Goal: Browse casually

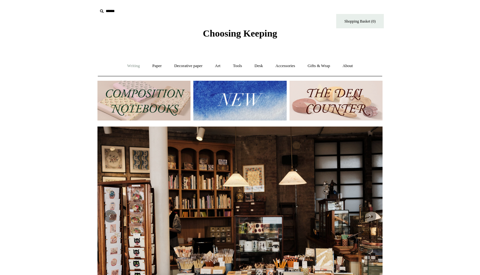
click at [124, 65] on link "Writing +" at bounding box center [134, 66] width 24 height 17
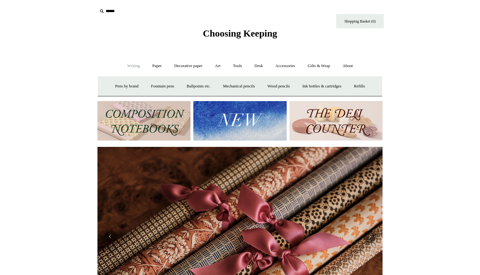
scroll to position [0, 571]
click at [199, 87] on link "Ballpoints etc. +" at bounding box center [198, 86] width 35 height 17
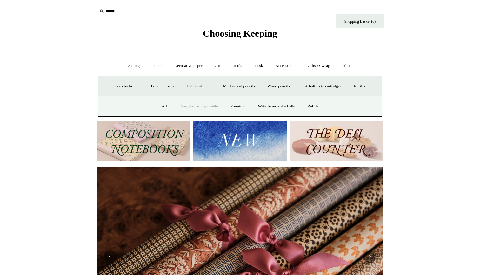
click at [204, 107] on link "Everyday & disposable" at bounding box center [199, 106] width 50 height 17
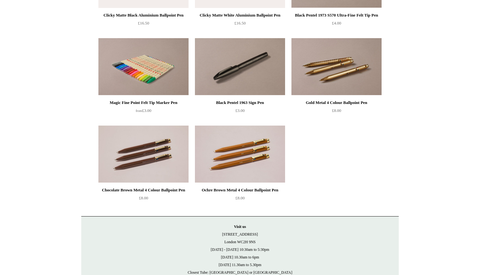
scroll to position [414, 0]
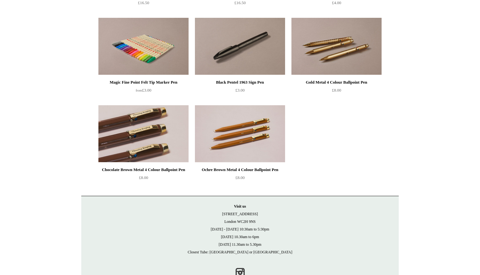
click at [119, 147] on img at bounding box center [144, 133] width 90 height 57
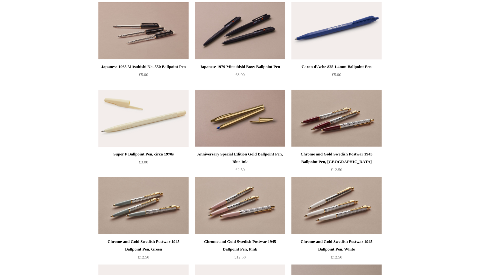
scroll to position [81, 0]
click at [155, 115] on img at bounding box center [144, 117] width 90 height 57
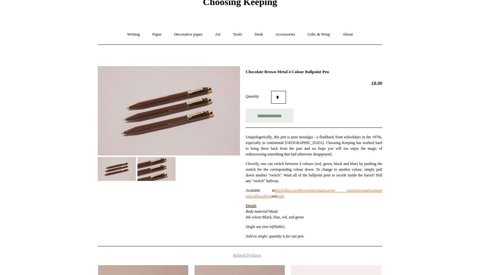
scroll to position [26, 0]
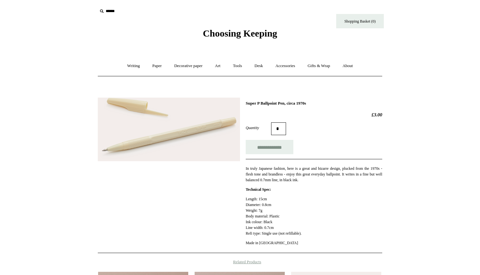
click at [286, 129] on input "*" at bounding box center [278, 128] width 15 height 13
type input "*"
click at [275, 146] on input "**********" at bounding box center [270, 147] width 48 height 14
click at [61, 132] on html "Menu Choosing Keeping * Shipping Information Shopping Basket (3) * ⤺ + +" at bounding box center [240, 227] width 480 height 455
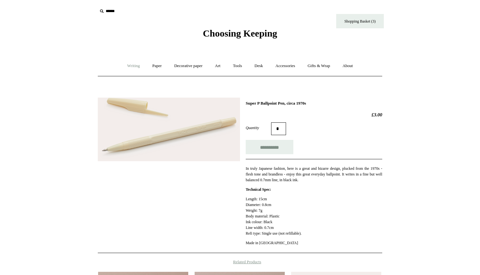
click at [130, 67] on link "Writing +" at bounding box center [134, 66] width 24 height 17
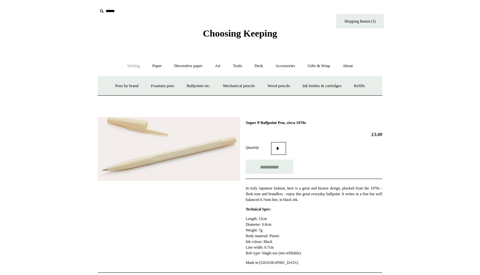
type input "**********"
click at [194, 85] on link "Ballpoints etc. +" at bounding box center [198, 86] width 35 height 17
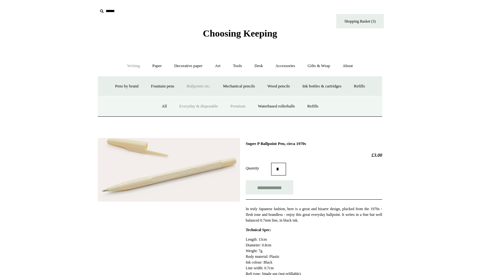
click at [240, 105] on link "Premium" at bounding box center [238, 106] width 27 height 17
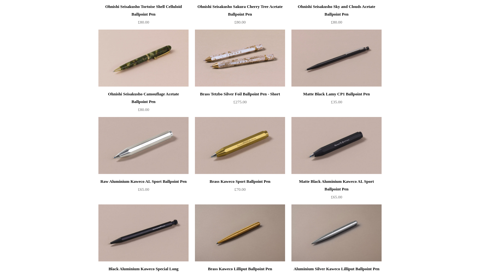
scroll to position [141, 0]
click at [369, 149] on img at bounding box center [337, 145] width 90 height 57
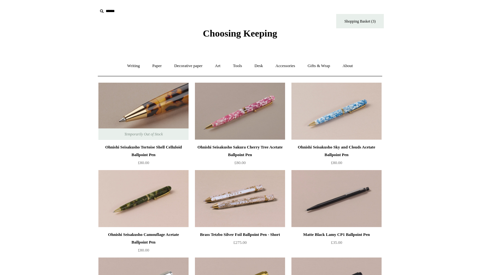
scroll to position [0, 0]
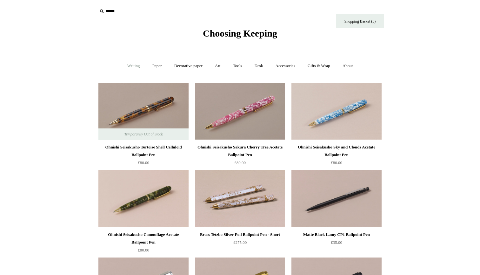
click at [131, 67] on link "Writing +" at bounding box center [134, 66] width 24 height 17
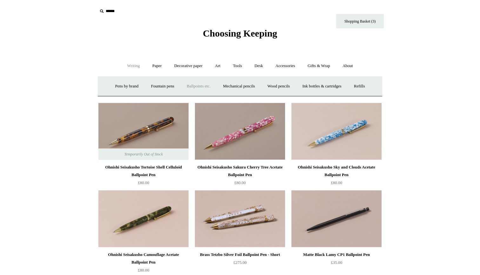
click at [191, 82] on link "Ballpoints etc. +" at bounding box center [198, 86] width 35 height 17
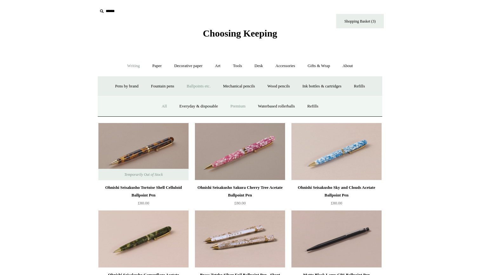
click at [159, 105] on link "All" at bounding box center [164, 106] width 17 height 17
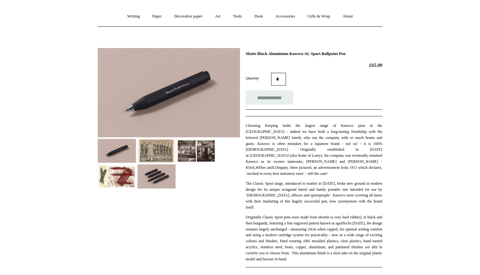
scroll to position [49, 0]
click at [161, 175] on img at bounding box center [157, 177] width 38 height 24
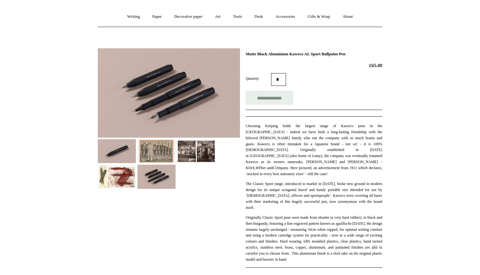
click at [99, 143] on img at bounding box center [117, 151] width 38 height 24
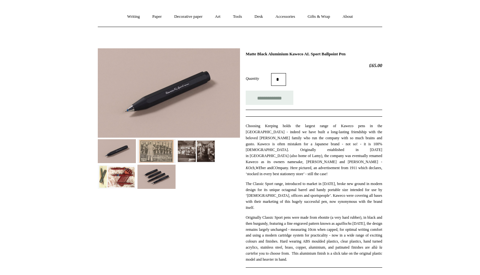
click at [280, 74] on input "*" at bounding box center [278, 79] width 15 height 13
click at [327, 97] on div "**********" at bounding box center [314, 98] width 137 height 14
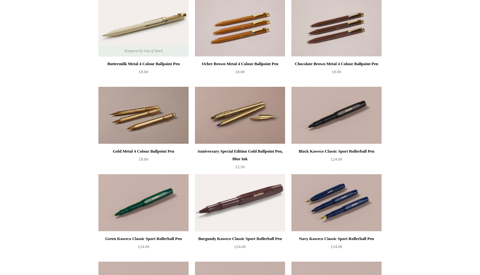
scroll to position [83, 0]
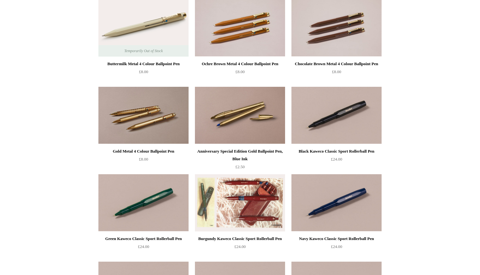
click at [236, 191] on img at bounding box center [240, 202] width 90 height 57
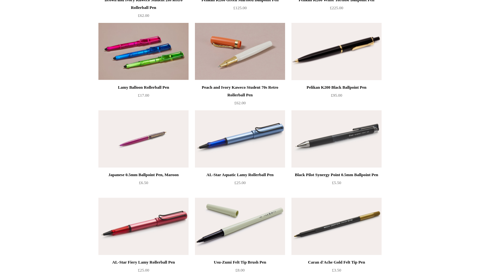
scroll to position [1906, 0]
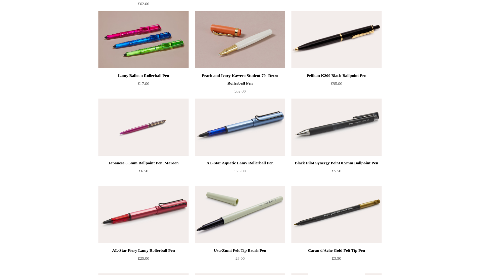
click at [338, 130] on img at bounding box center [337, 127] width 90 height 57
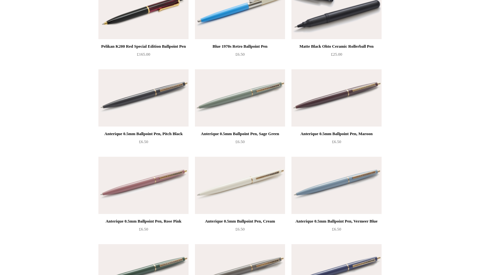
scroll to position [2283, 0]
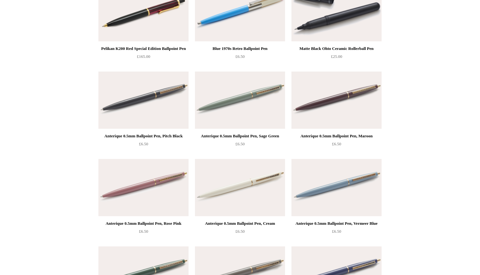
click at [313, 105] on img at bounding box center [337, 99] width 90 height 57
click at [352, 197] on img at bounding box center [337, 187] width 90 height 57
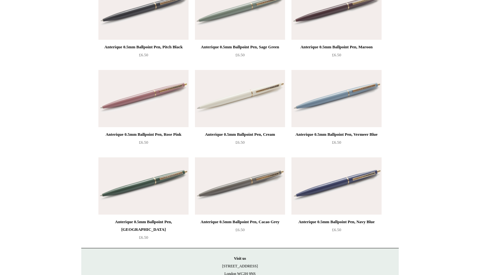
scroll to position [2373, 0]
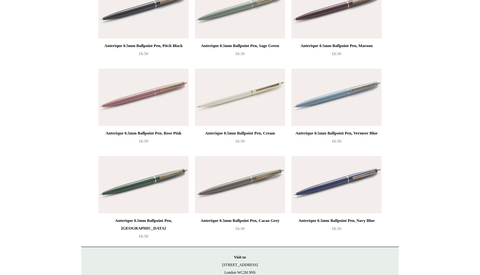
click at [254, 105] on img at bounding box center [240, 97] width 90 height 57
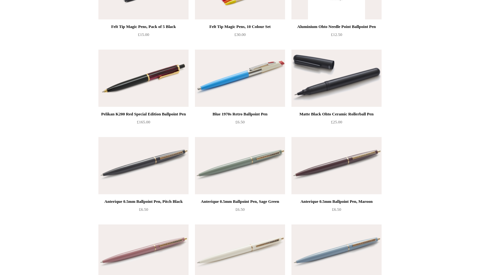
scroll to position [2221, 0]
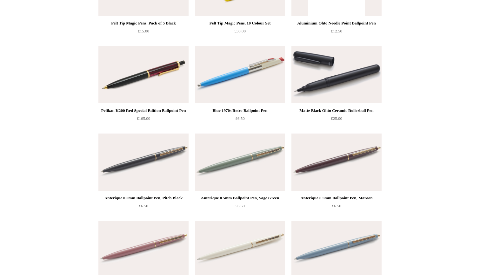
click at [338, 179] on img at bounding box center [337, 161] width 90 height 57
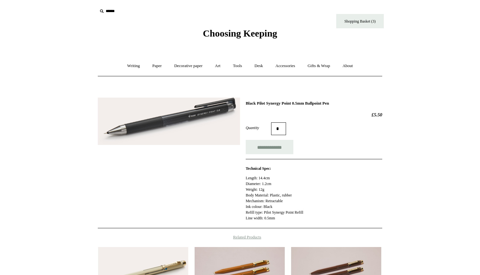
click at [286, 129] on input "*" at bounding box center [278, 128] width 15 height 13
type input "*"
click at [282, 147] on input "**********" at bounding box center [270, 147] width 48 height 14
type input "**********"
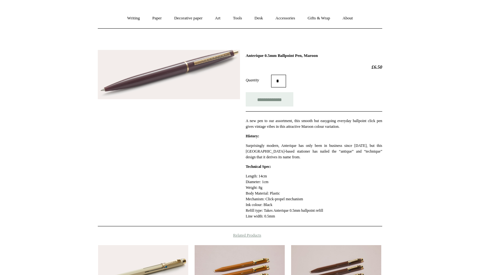
scroll to position [51, 0]
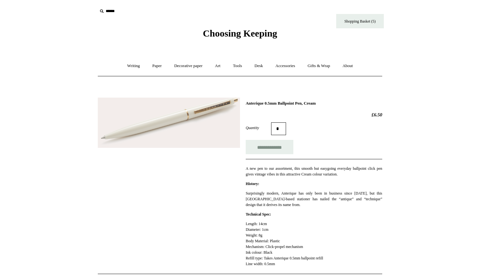
click at [286, 128] on input "*" at bounding box center [278, 128] width 15 height 13
type input "*"
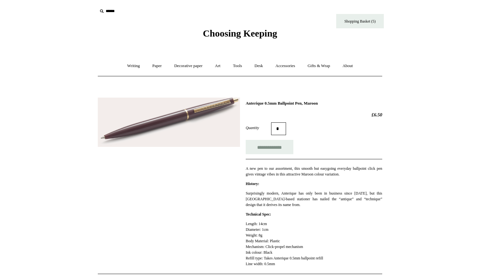
click at [286, 131] on input "*" at bounding box center [278, 128] width 15 height 13
type input "*"
click at [280, 153] on input "**********" at bounding box center [270, 147] width 48 height 14
click at [136, 65] on link "Writing +" at bounding box center [134, 66] width 24 height 17
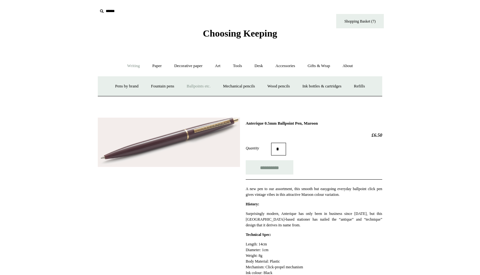
type input "**********"
click at [199, 86] on link "Ballpoints etc. +" at bounding box center [198, 86] width 35 height 17
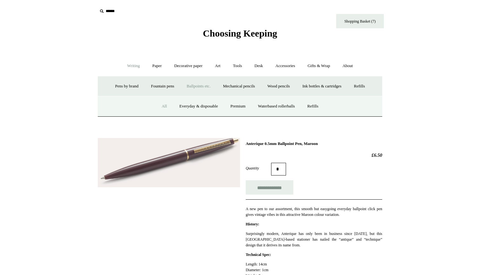
click at [160, 106] on link "All" at bounding box center [164, 106] width 17 height 17
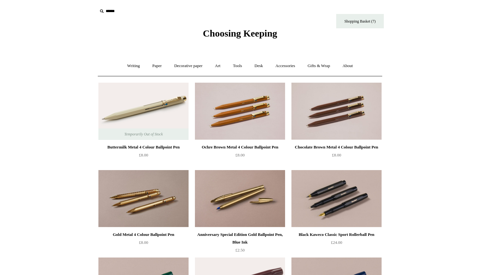
click at [333, 187] on img at bounding box center [337, 198] width 90 height 57
click at [243, 62] on link "Tools +" at bounding box center [238, 66] width 21 height 17
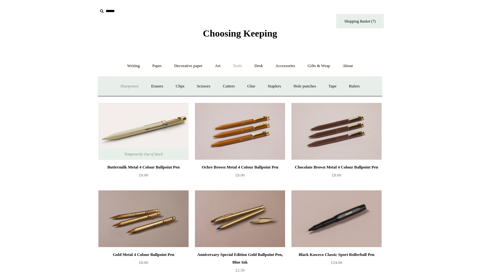
click at [133, 85] on link "Sharpeners" at bounding box center [130, 86] width 30 height 17
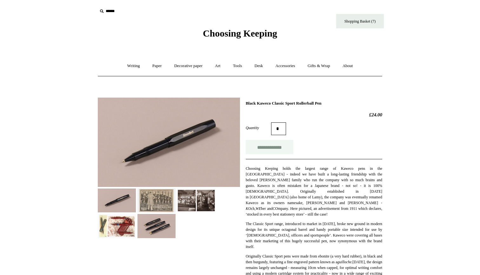
click at [277, 144] on input "**********" at bounding box center [270, 147] width 48 height 14
type input "**********"
click at [102, 178] on img at bounding box center [169, 142] width 142 height 89
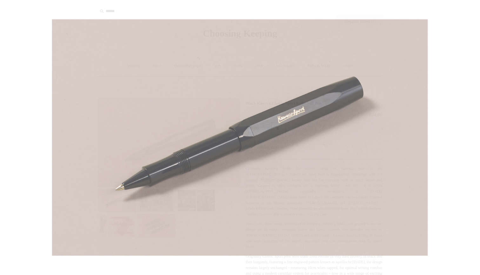
scroll to position [0, 0]
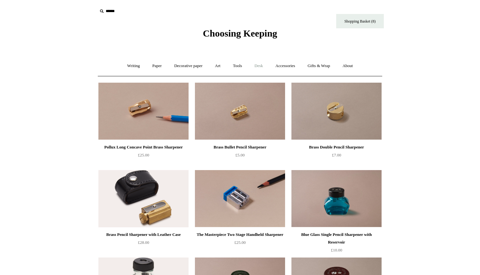
click at [260, 64] on link "Desk +" at bounding box center [259, 66] width 20 height 17
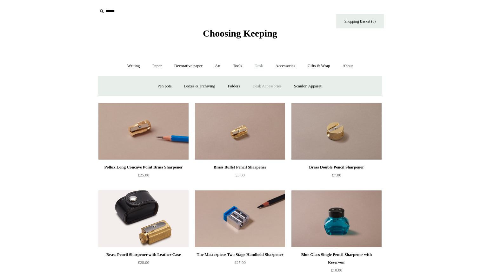
click at [264, 89] on link "Desk Accessories" at bounding box center [267, 86] width 40 height 17
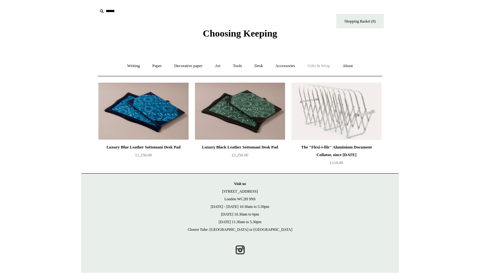
click at [325, 61] on link "Gifts & Wrap +" at bounding box center [319, 66] width 34 height 17
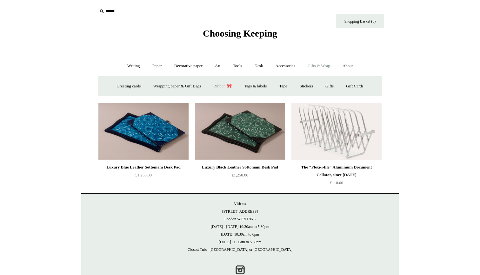
click at [227, 83] on link "Ribbon 🎀" at bounding box center [223, 86] width 30 height 17
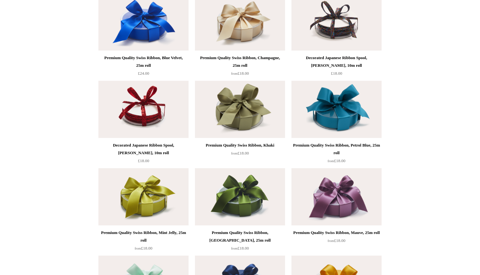
scroll to position [701, 0]
click at [352, 30] on img at bounding box center [337, 21] width 90 height 57
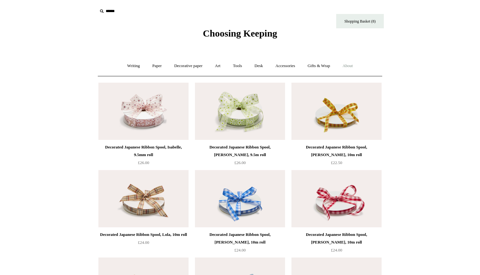
scroll to position [0, 0]
click at [259, 65] on link "Desk +" at bounding box center [259, 66] width 20 height 17
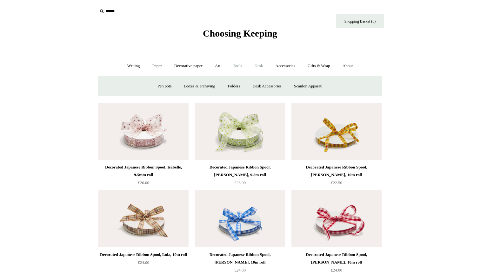
click at [240, 65] on link "Tools +" at bounding box center [238, 66] width 21 height 17
click at [343, 86] on link "Tape +" at bounding box center [332, 86] width 19 height 17
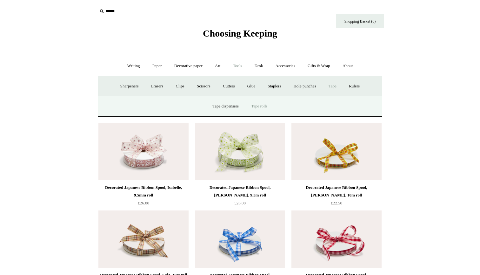
click at [262, 105] on link "Tape rolls" at bounding box center [260, 106] width 28 height 17
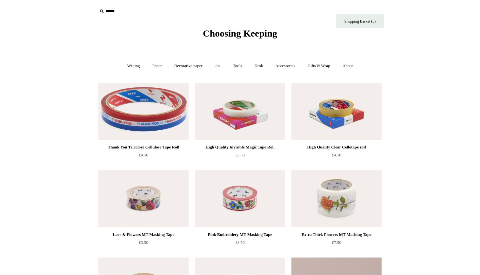
click at [220, 68] on link "Art +" at bounding box center [217, 66] width 17 height 17
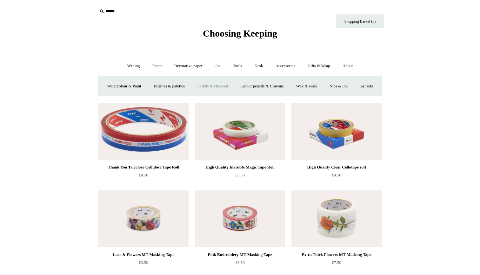
click at [222, 88] on link "Pastels & charcoal" at bounding box center [213, 86] width 42 height 17
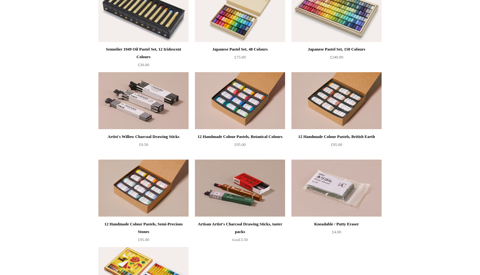
scroll to position [15, 0]
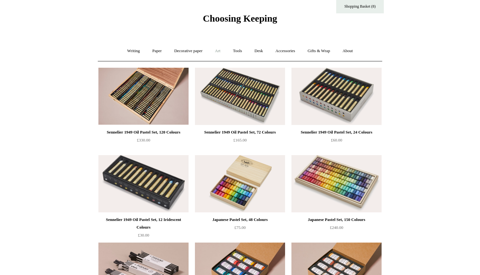
click at [220, 46] on link "Art +" at bounding box center [217, 51] width 17 height 17
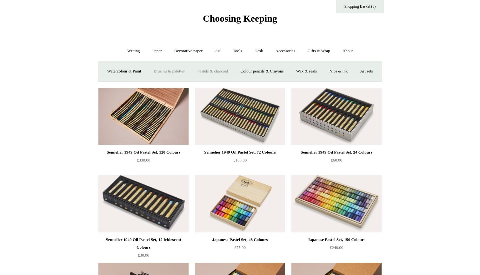
click at [170, 76] on link "Brushes & palettes" at bounding box center [169, 71] width 43 height 17
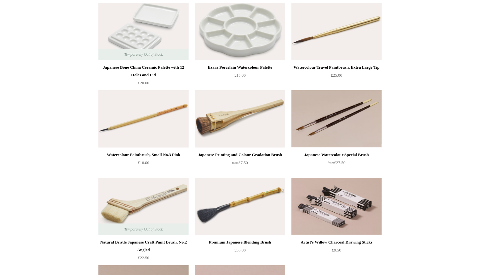
scroll to position [74, 0]
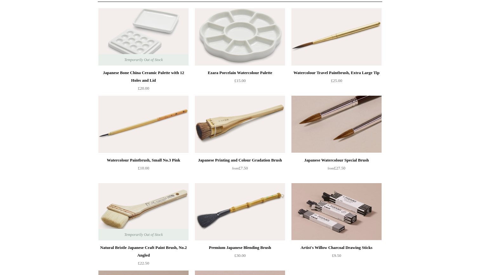
click at [330, 132] on img at bounding box center [337, 124] width 90 height 57
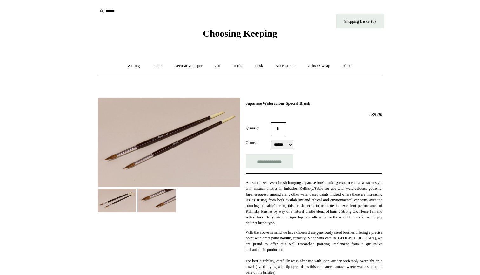
select select "*****"
click at [278, 160] on input "**********" at bounding box center [270, 161] width 48 height 14
click at [330, 145] on div "Choose ****** ***** ****** *****" at bounding box center [314, 145] width 137 height 10
type input "**********"
click at [153, 67] on link "Paper +" at bounding box center [157, 66] width 21 height 17
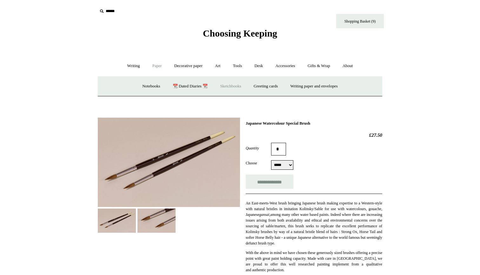
click at [234, 85] on link "Sketchbooks +" at bounding box center [230, 86] width 32 height 17
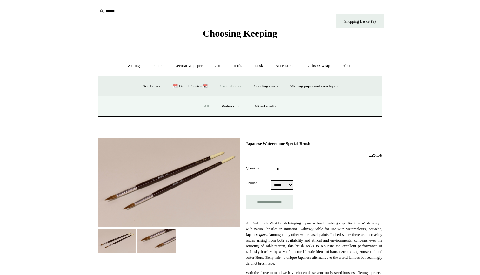
click at [204, 107] on link "All" at bounding box center [206, 106] width 17 height 17
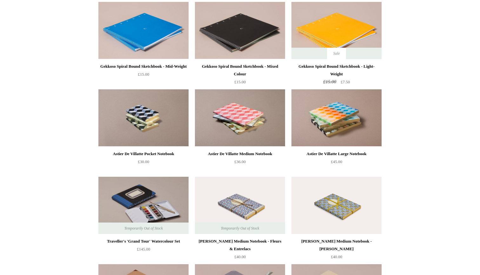
scroll to position [698, 0]
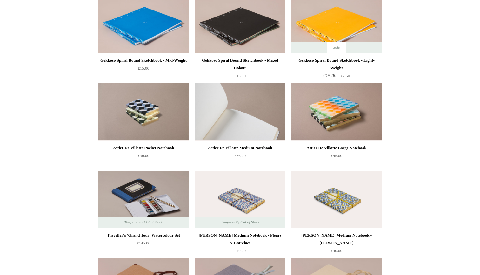
click at [254, 130] on img at bounding box center [240, 111] width 90 height 57
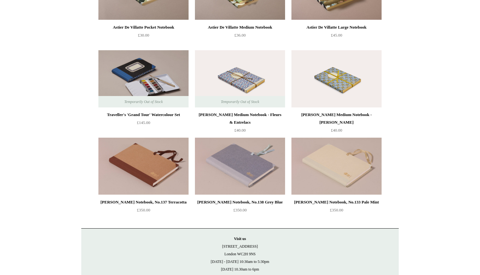
scroll to position [818, 0]
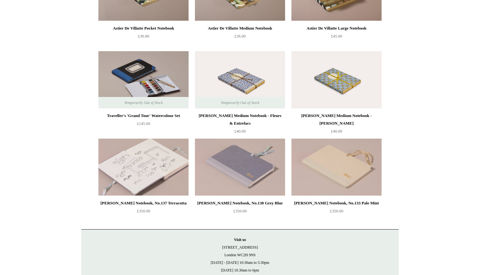
click at [144, 167] on img at bounding box center [144, 167] width 90 height 57
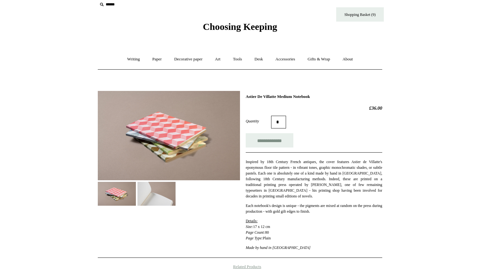
scroll to position [7, 0]
click at [157, 195] on img at bounding box center [157, 194] width 38 height 24
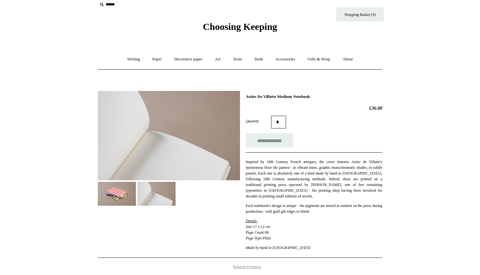
click at [119, 197] on img at bounding box center [117, 194] width 38 height 24
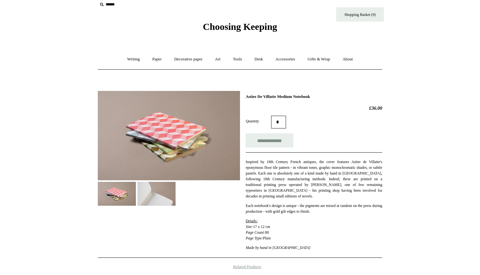
scroll to position [7, 0]
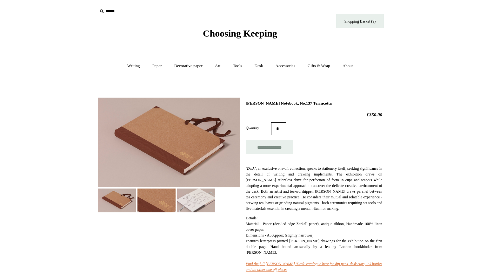
click at [115, 205] on img at bounding box center [117, 200] width 38 height 24
click at [190, 198] on img at bounding box center [196, 200] width 38 height 24
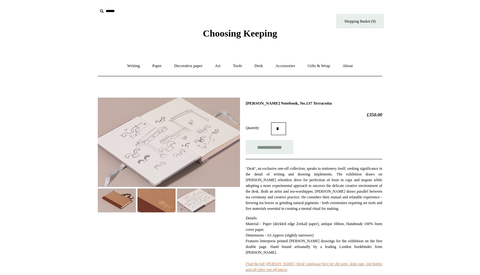
click at [156, 200] on img at bounding box center [157, 200] width 38 height 24
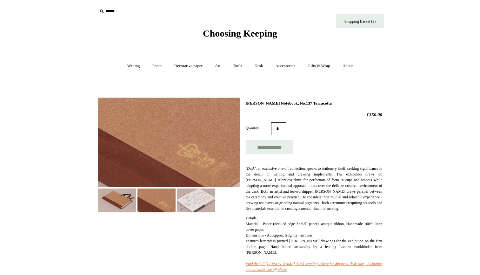
click at [117, 207] on img at bounding box center [117, 200] width 38 height 24
